Goal: Task Accomplishment & Management: Manage account settings

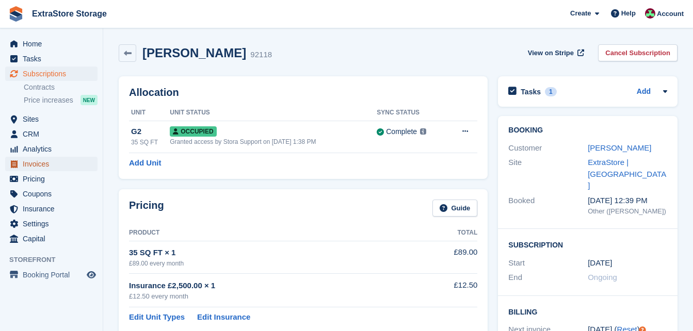
click at [43, 166] on span "Invoices" at bounding box center [54, 164] width 62 height 14
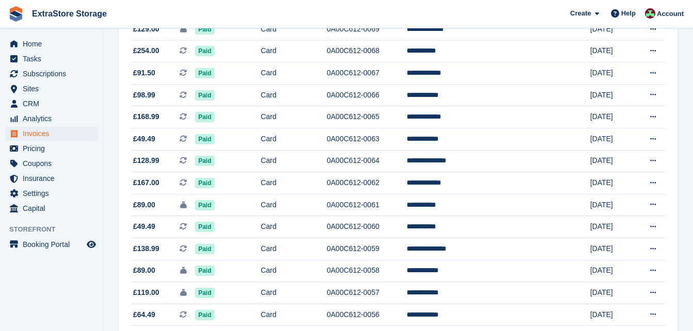
scroll to position [269, 0]
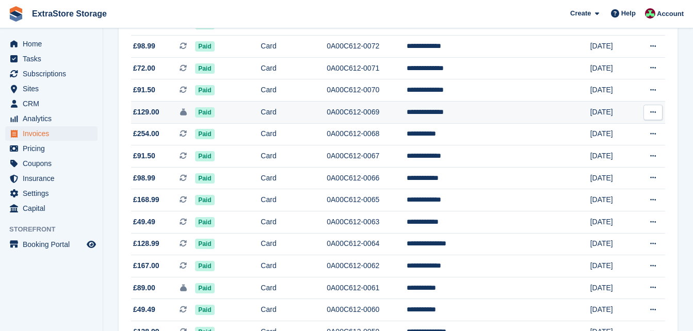
click at [326, 110] on td "Card" at bounding box center [294, 113] width 66 height 22
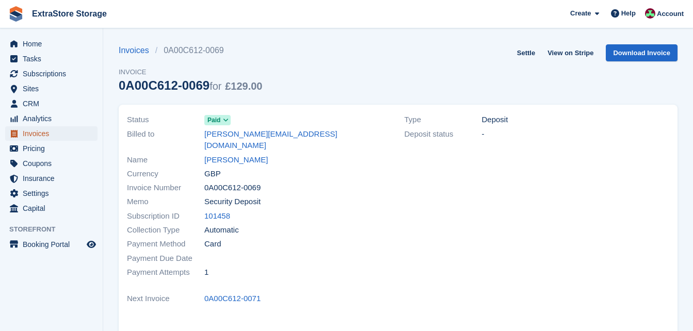
click at [42, 133] on span "Invoices" at bounding box center [54, 133] width 62 height 14
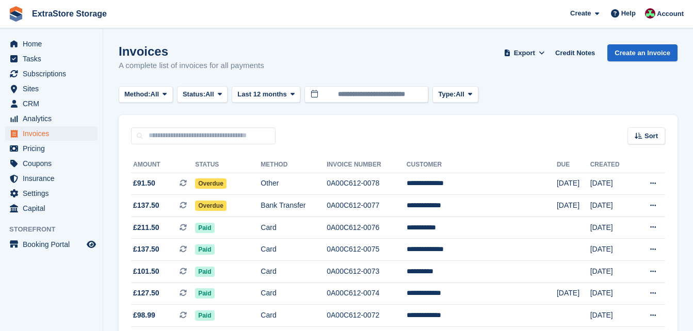
click at [240, 183] on td "Overdue" at bounding box center [228, 184] width 66 height 22
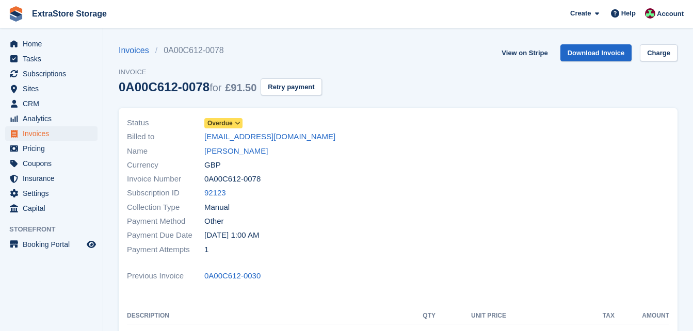
click at [209, 122] on span "Overdue" at bounding box center [219, 123] width 25 height 9
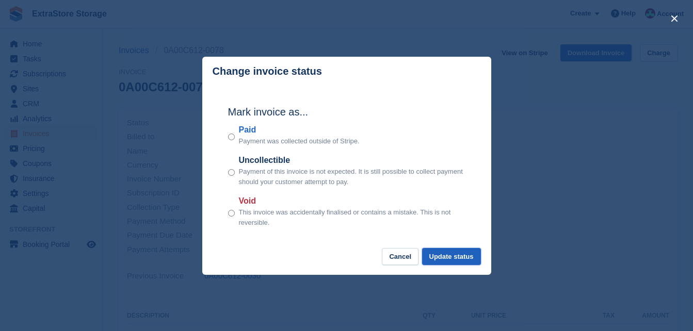
click at [444, 258] on button "Update status" at bounding box center [451, 256] width 59 height 17
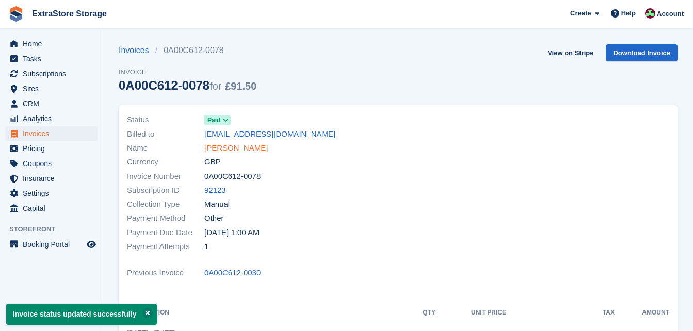
click at [230, 148] on link "Alisha Watters" at bounding box center [235, 148] width 63 height 12
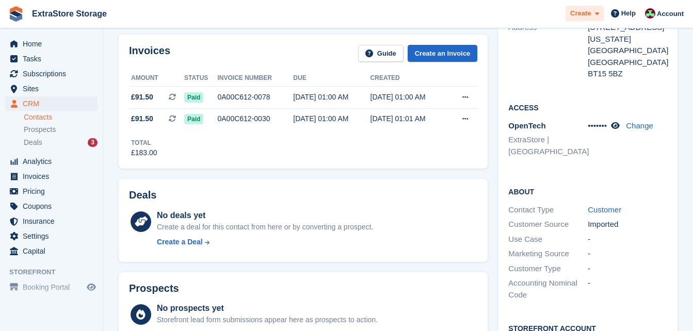
scroll to position [103, 0]
